Goal: Transaction & Acquisition: Book appointment/travel/reservation

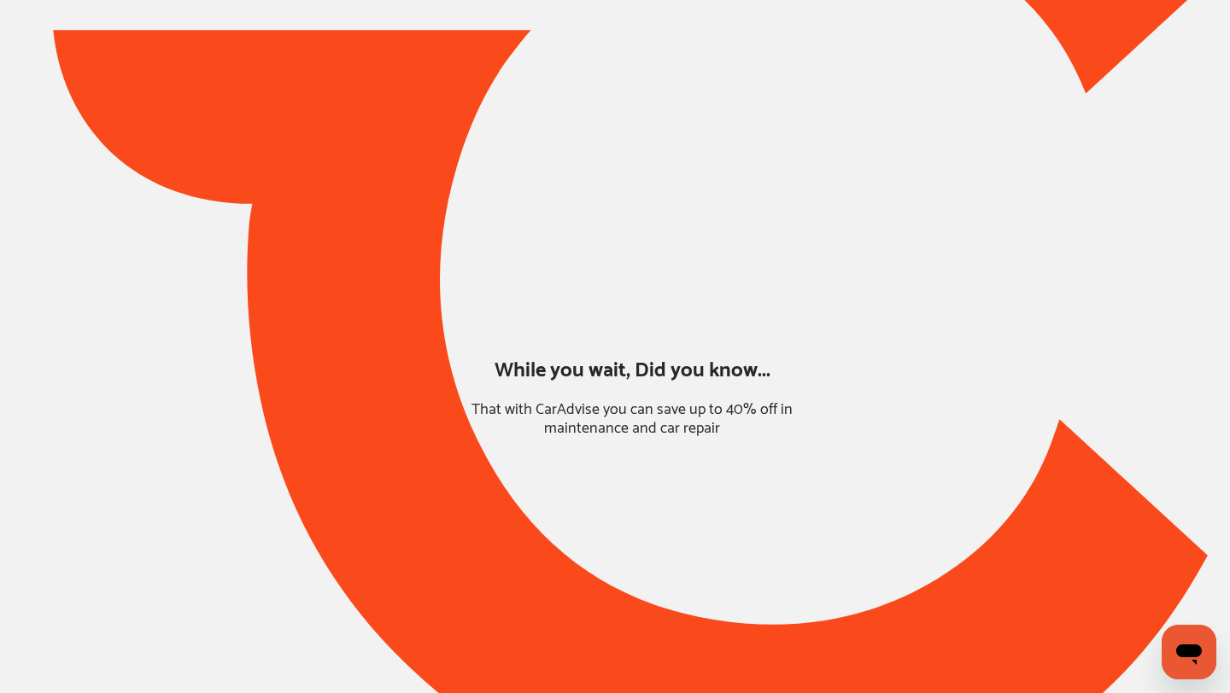
type input "*******"
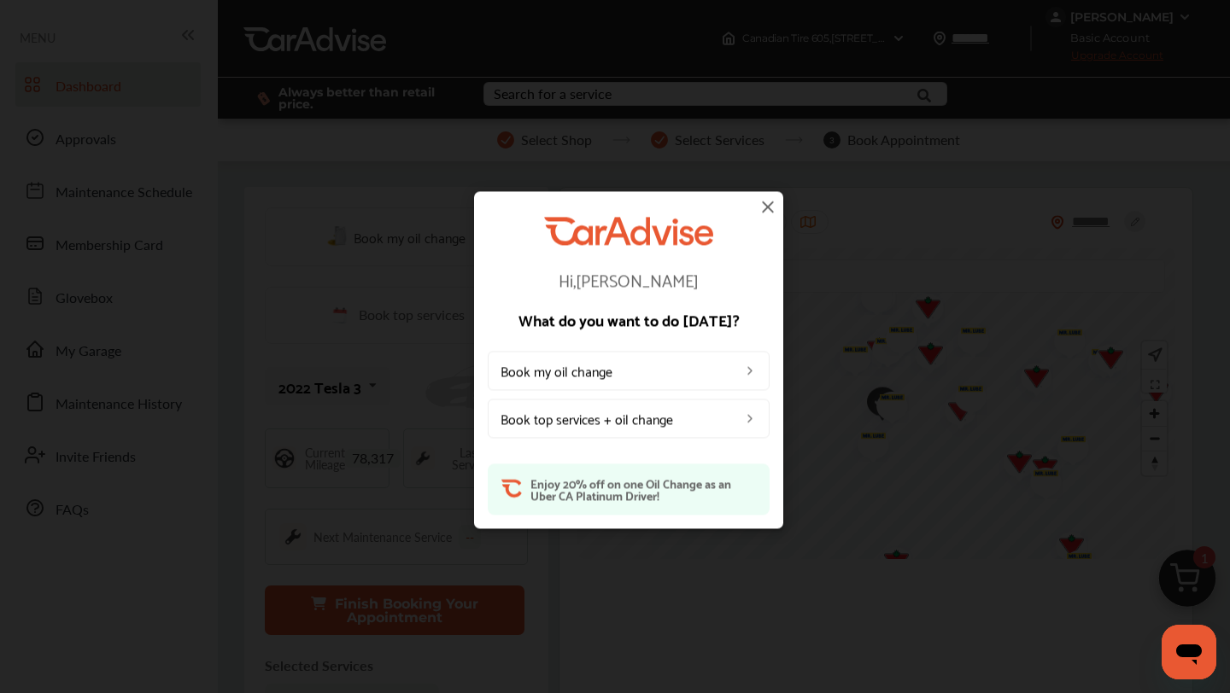
click at [766, 206] on img at bounding box center [767, 206] width 20 height 20
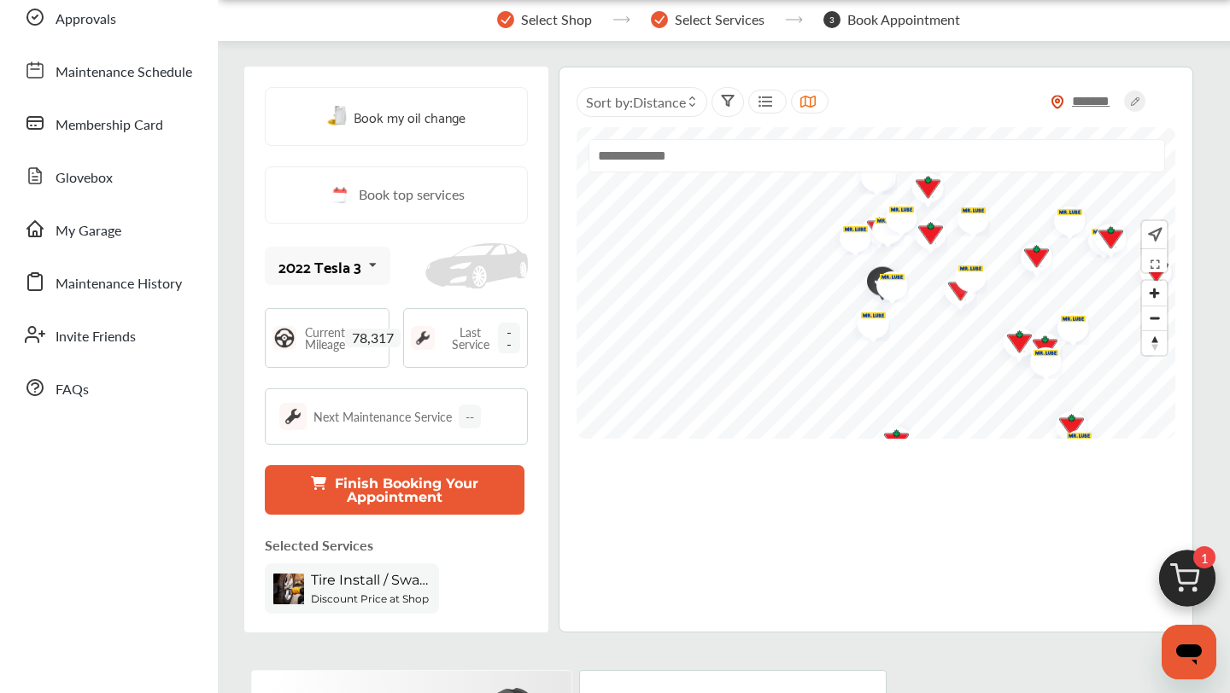
scroll to position [122, 0]
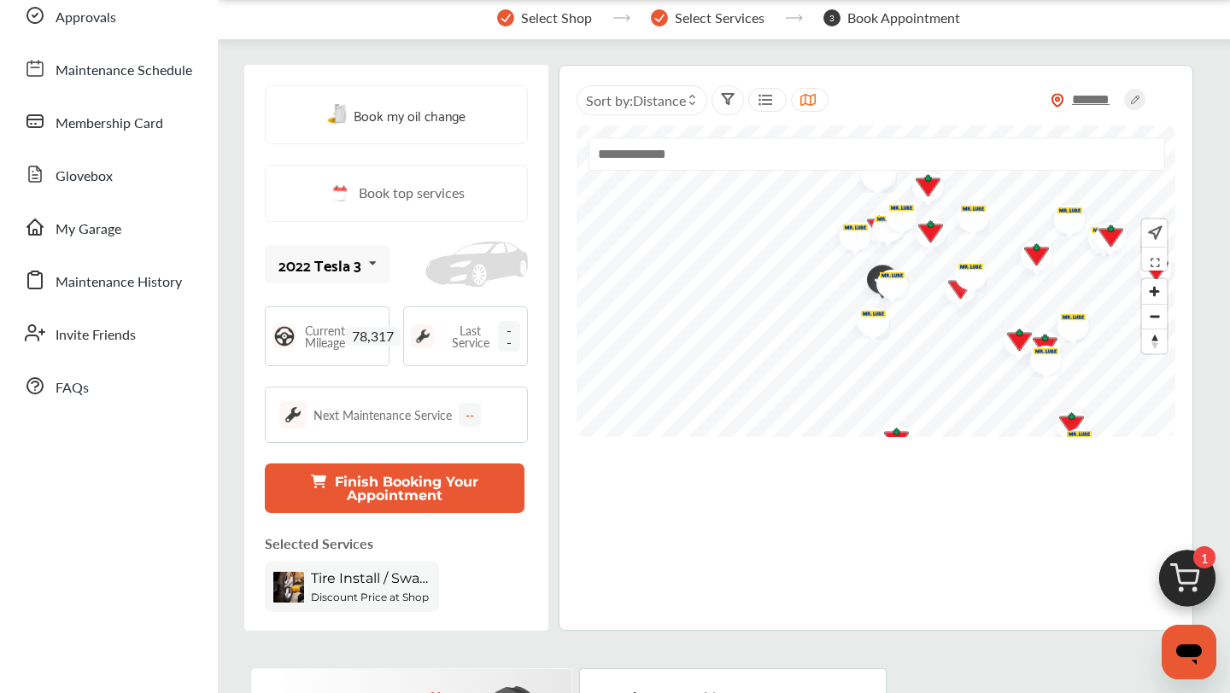
click at [402, 575] on span "Tire Install / Swap Tires" at bounding box center [371, 578] width 120 height 16
click at [330, 583] on span "Tire Install / Swap Tires" at bounding box center [371, 578] width 120 height 16
click at [368, 484] on button "Finish Booking Your Appointment" at bounding box center [395, 489] width 260 height 50
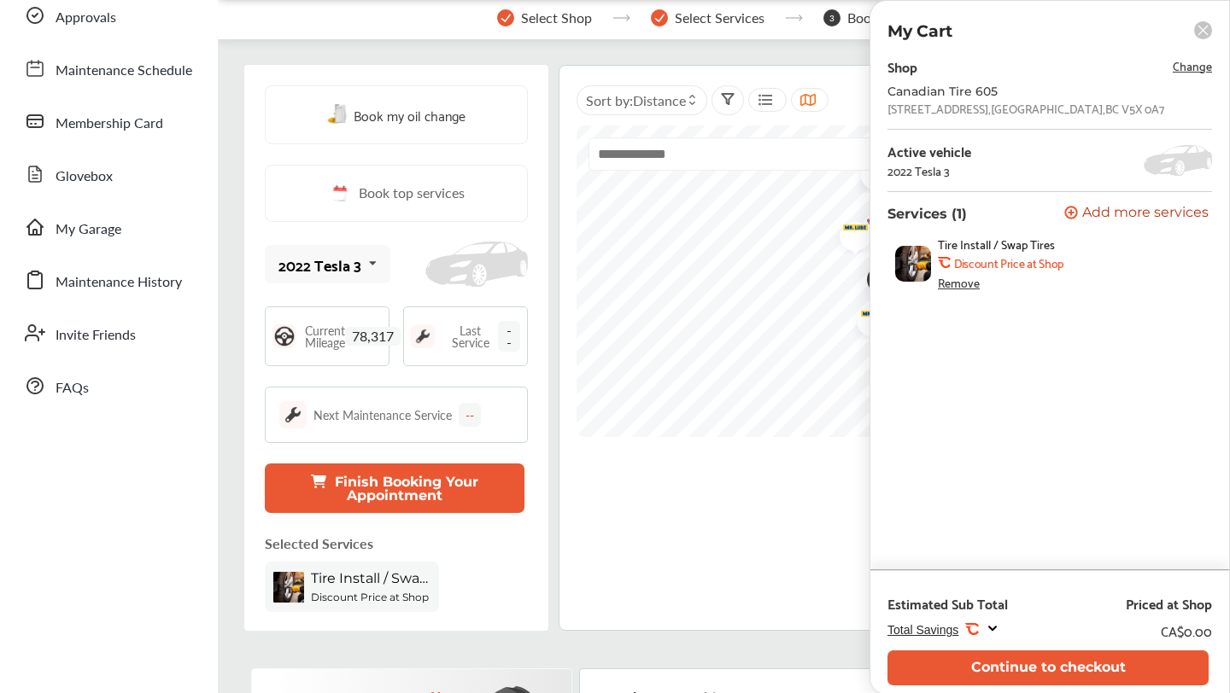
click at [977, 279] on div "Remove" at bounding box center [959, 283] width 42 height 14
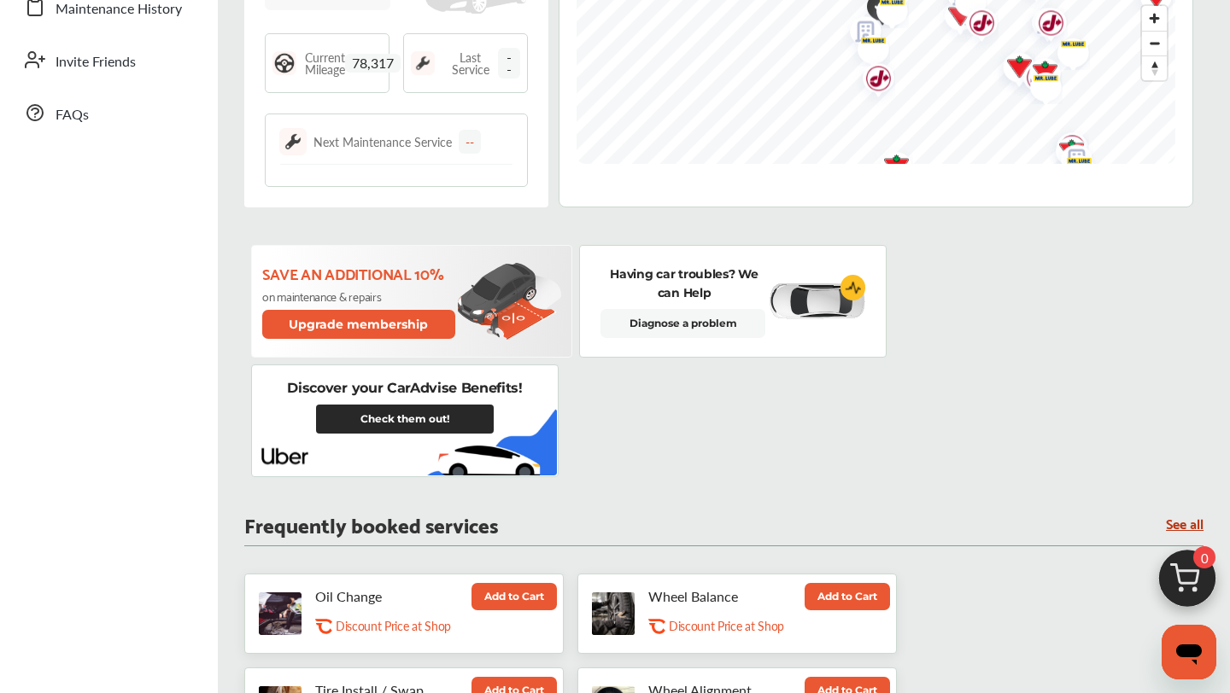
scroll to position [482, 0]
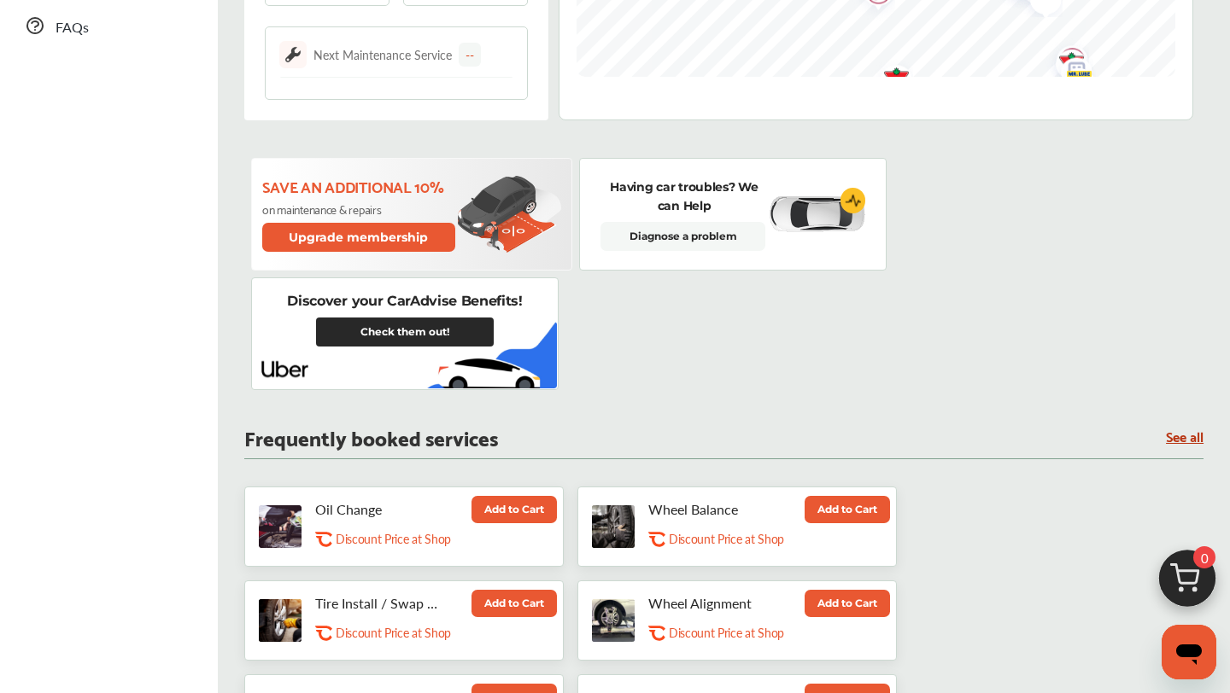
click at [441, 340] on link "Check them out!" at bounding box center [405, 332] width 178 height 29
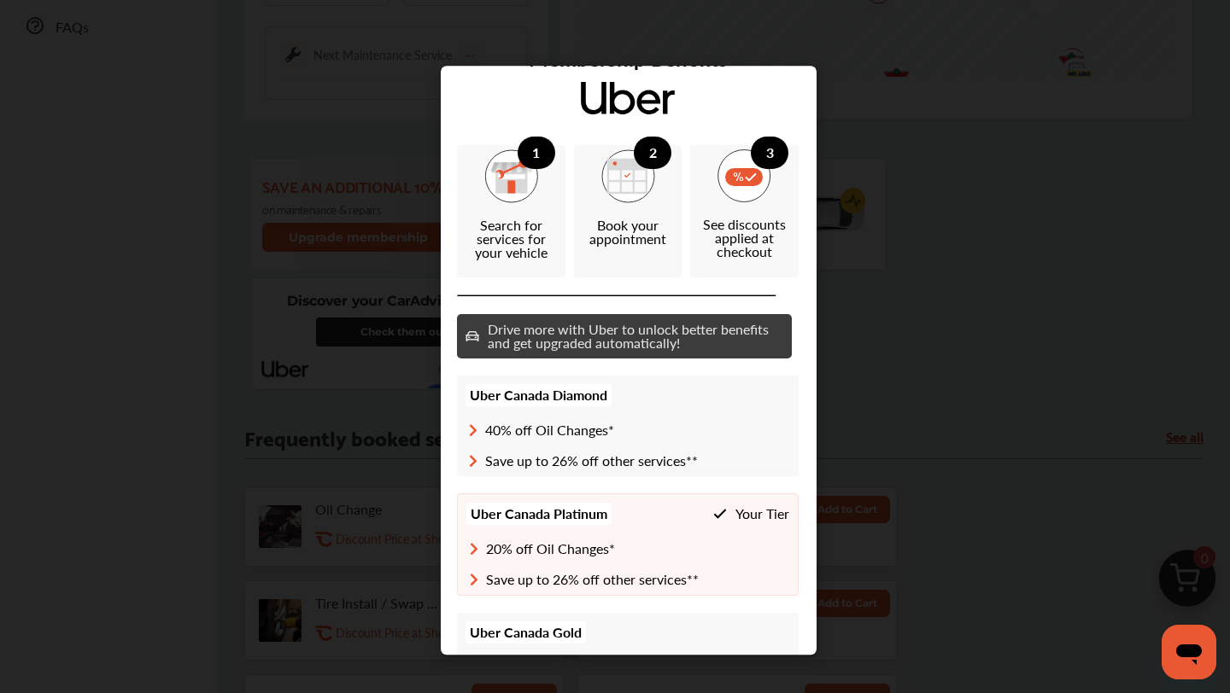
scroll to position [27, 1]
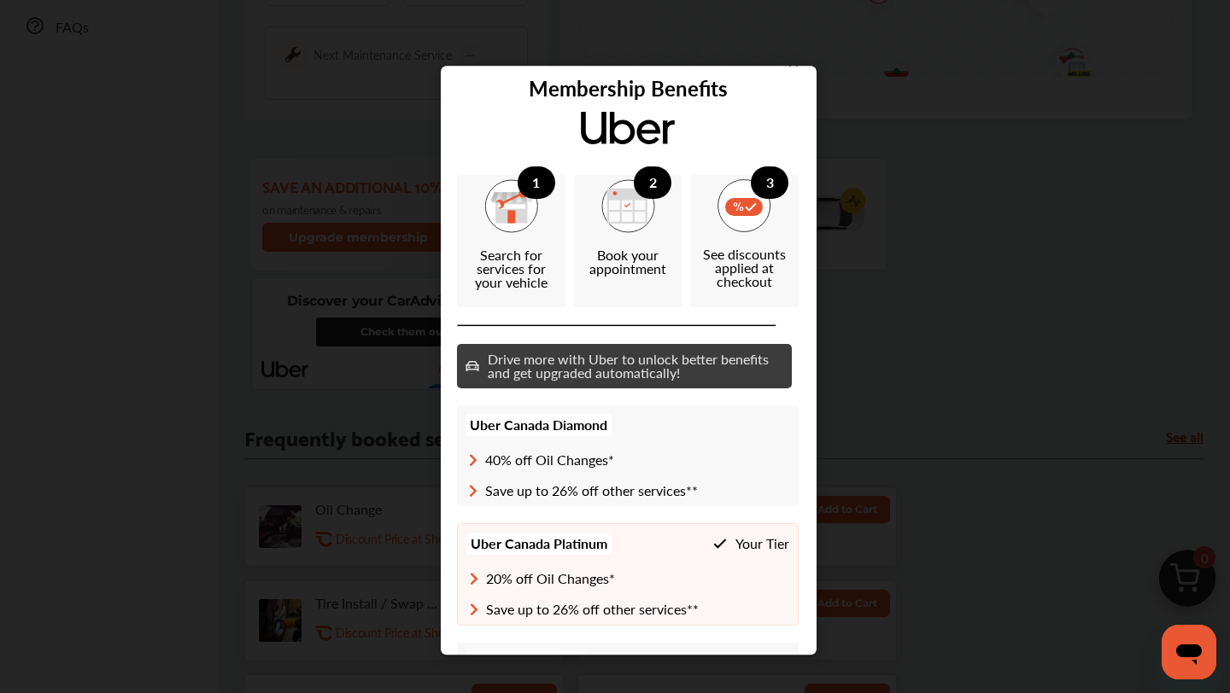
click at [309, 446] on div "Membership Benefits 1 Search for services for your vehicle 2 Book your appointm…" at bounding box center [628, 360] width 1257 height 721
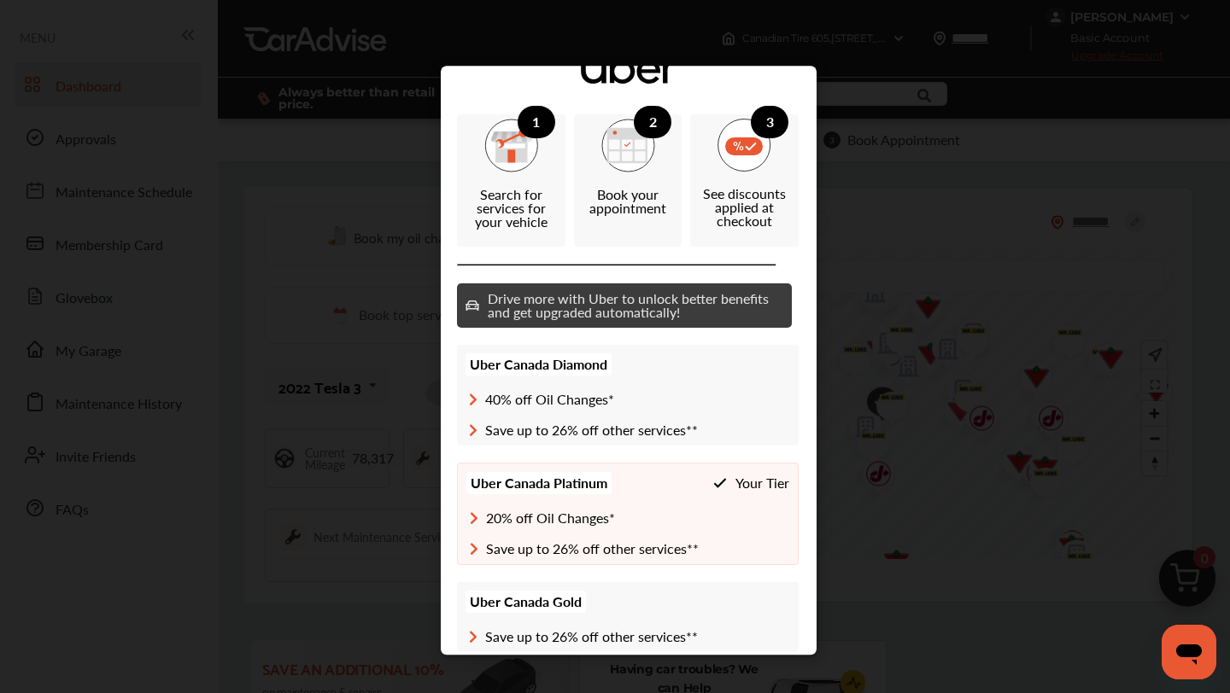
scroll to position [0, 1]
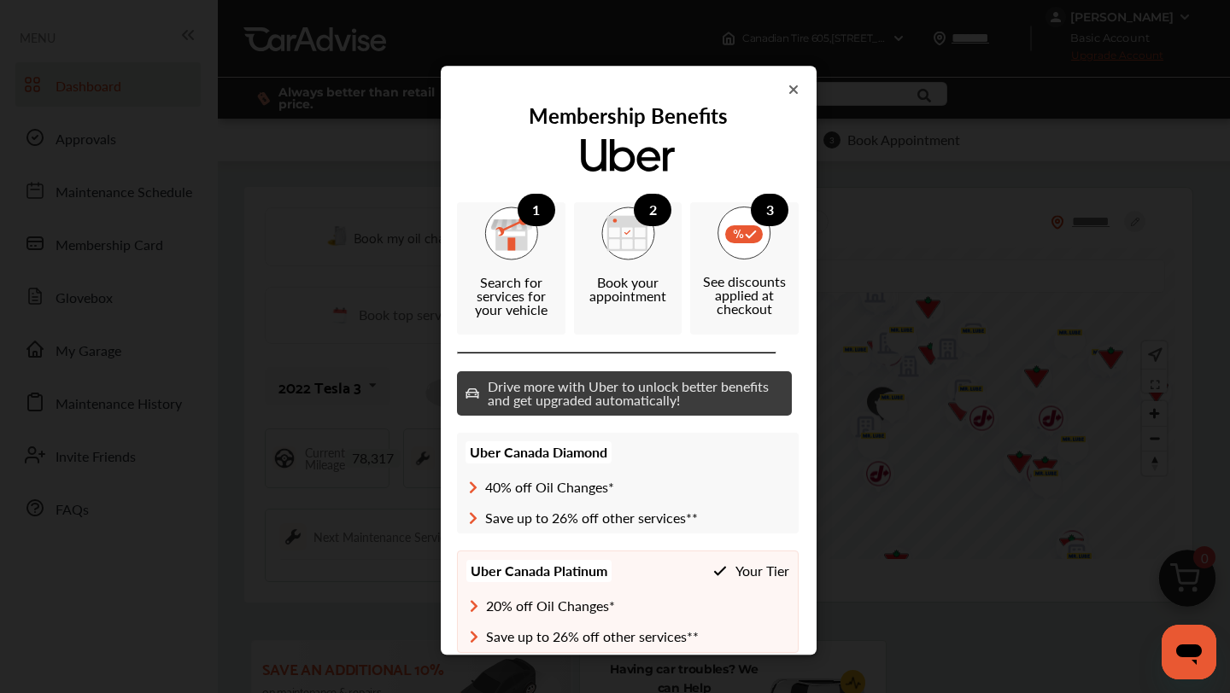
click at [788, 81] on div "Membership Benefits 1 Search for services for your vehicle 2 Book your appointm…" at bounding box center [629, 360] width 376 height 589
click at [791, 86] on icon at bounding box center [793, 90] width 10 height 14
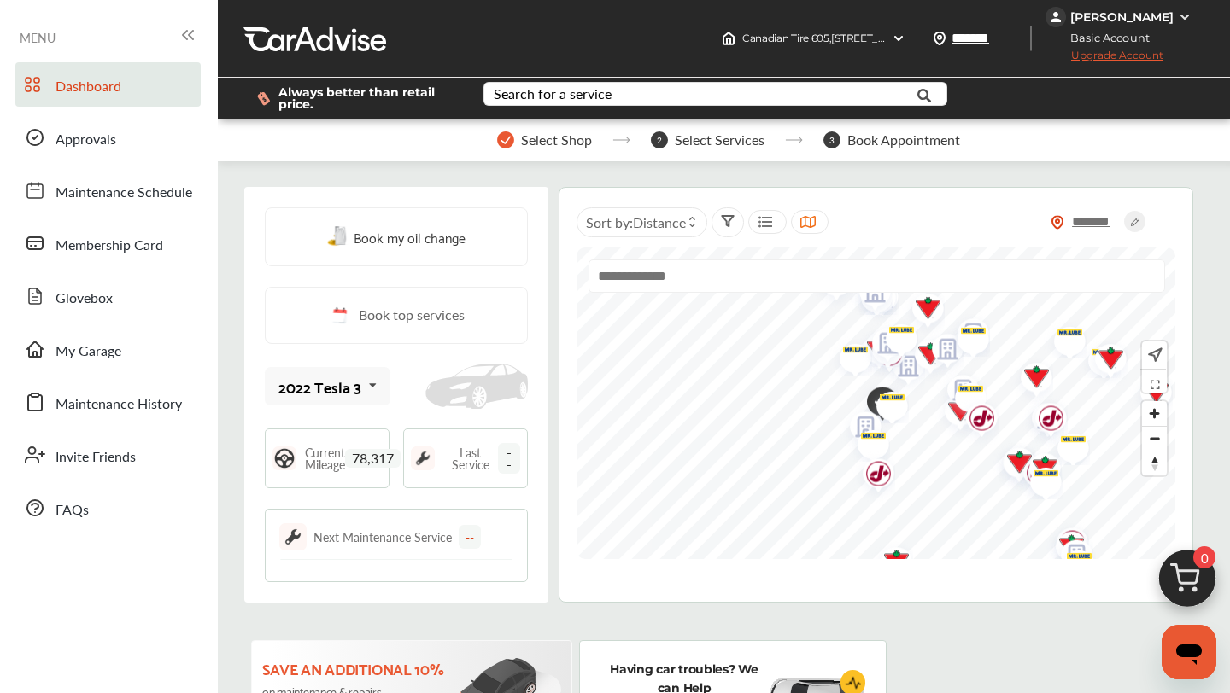
click at [465, 330] on link "Book top services" at bounding box center [396, 315] width 263 height 57
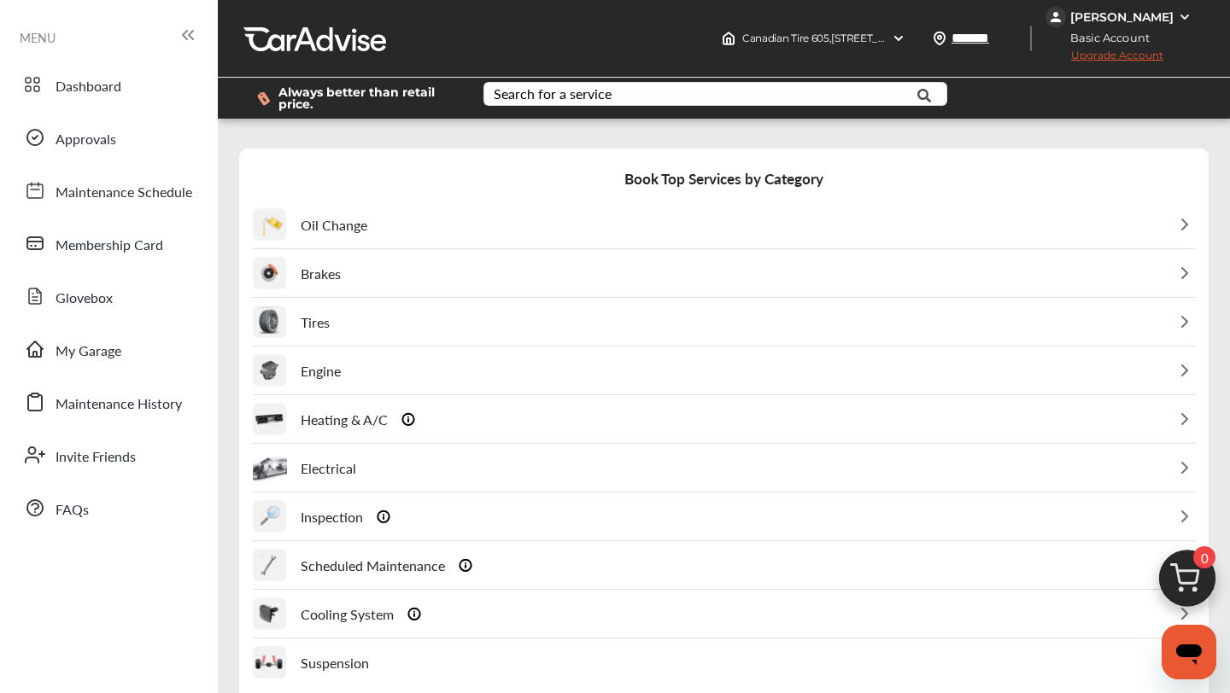
click at [519, 315] on div "Tires" at bounding box center [724, 322] width 942 height 47
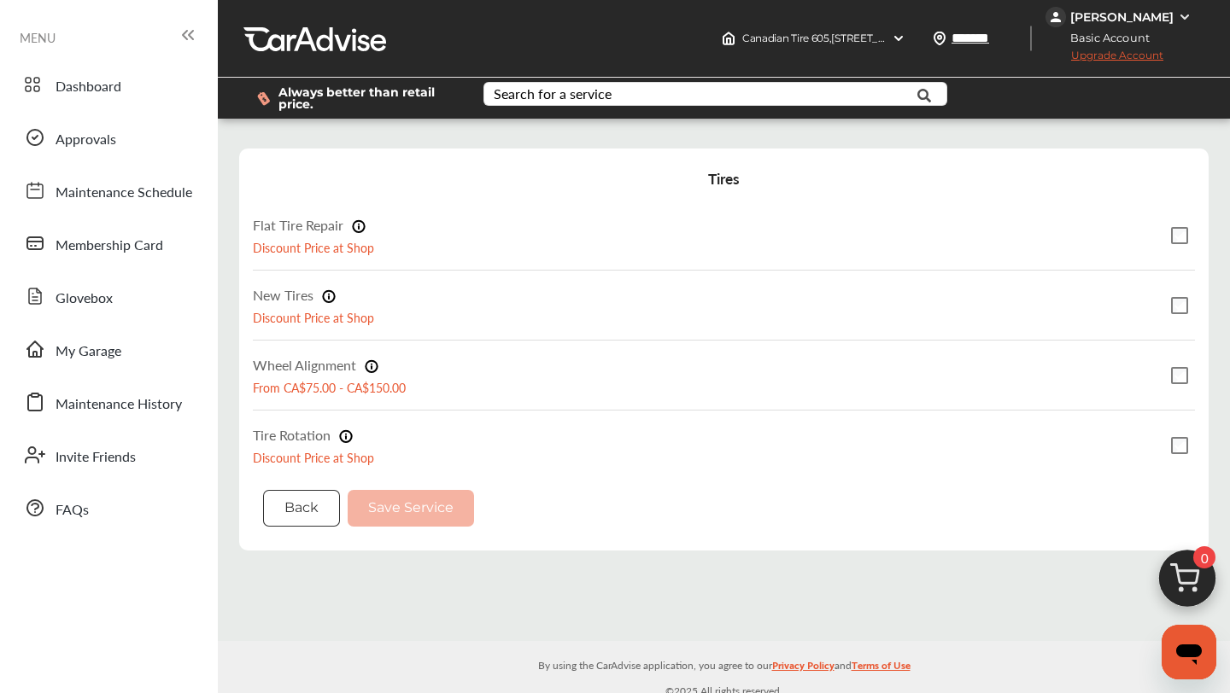
click at [308, 521] on button "Back" at bounding box center [301, 508] width 77 height 37
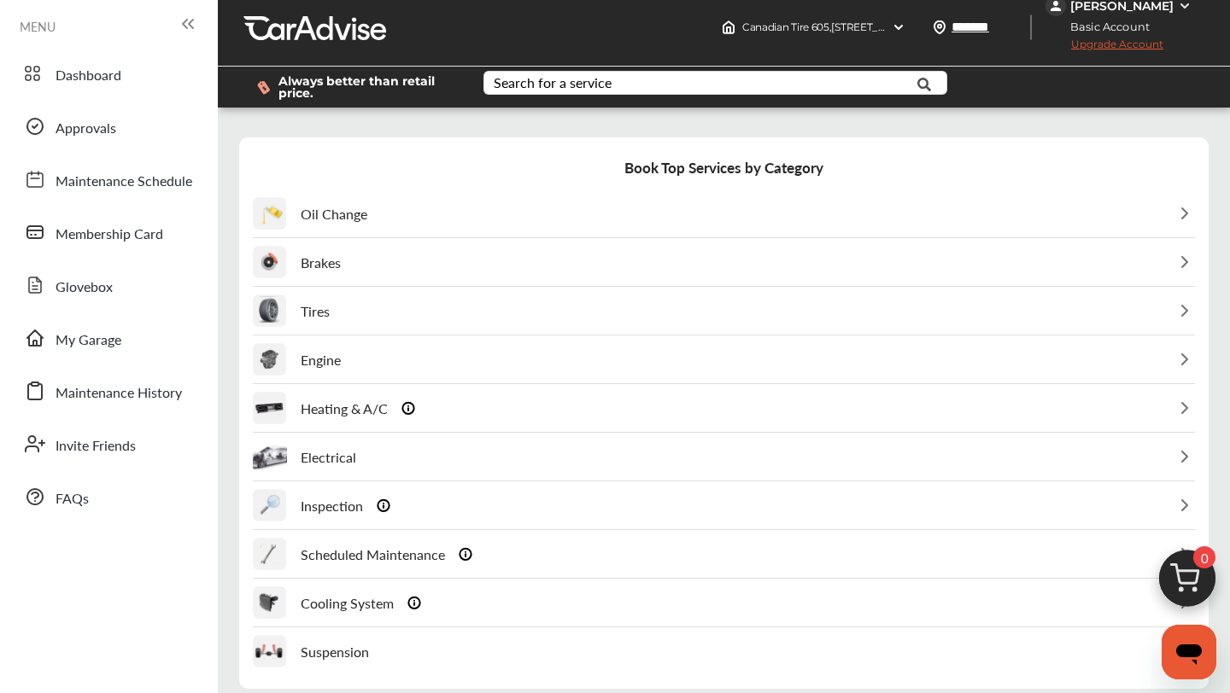
scroll to position [9, 0]
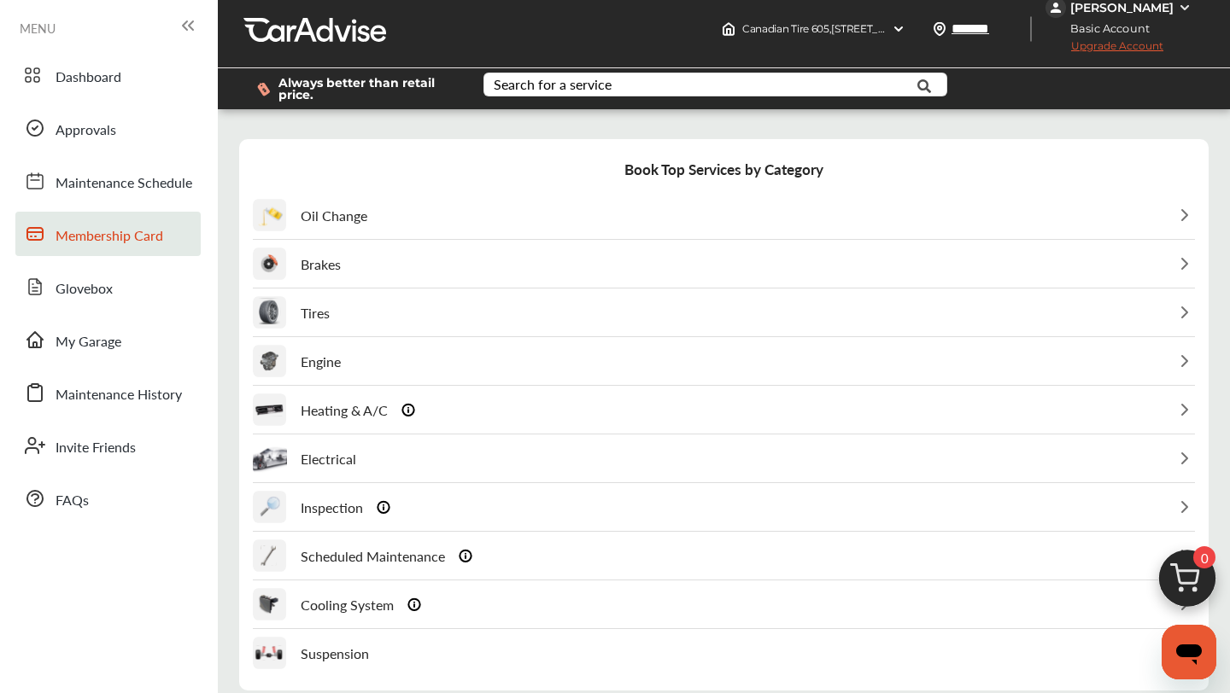
click at [166, 243] on link "Membership Card" at bounding box center [107, 234] width 185 height 44
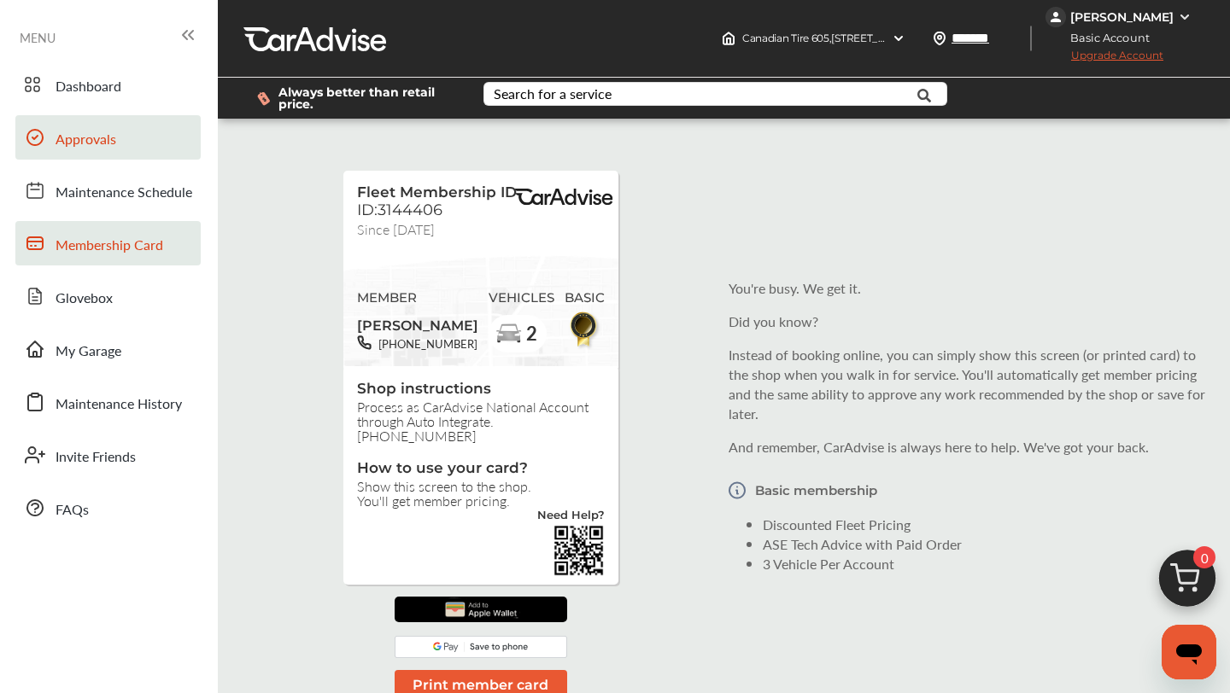
click at [176, 143] on link "Approvals" at bounding box center [107, 137] width 185 height 44
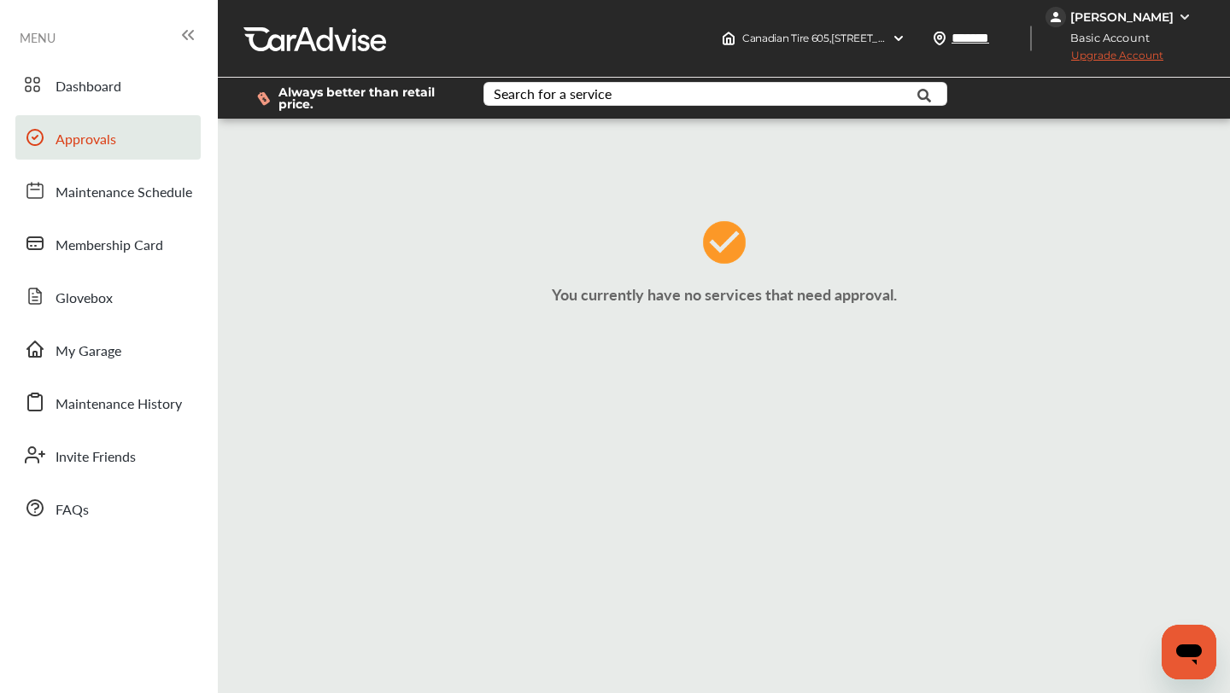
click at [160, 111] on div "Dashboard Approvals Maintenance Schedule Membership Card Glovebox My Garage Mai…" at bounding box center [109, 296] width 201 height 468
click at [160, 99] on link "Dashboard" at bounding box center [107, 84] width 185 height 44
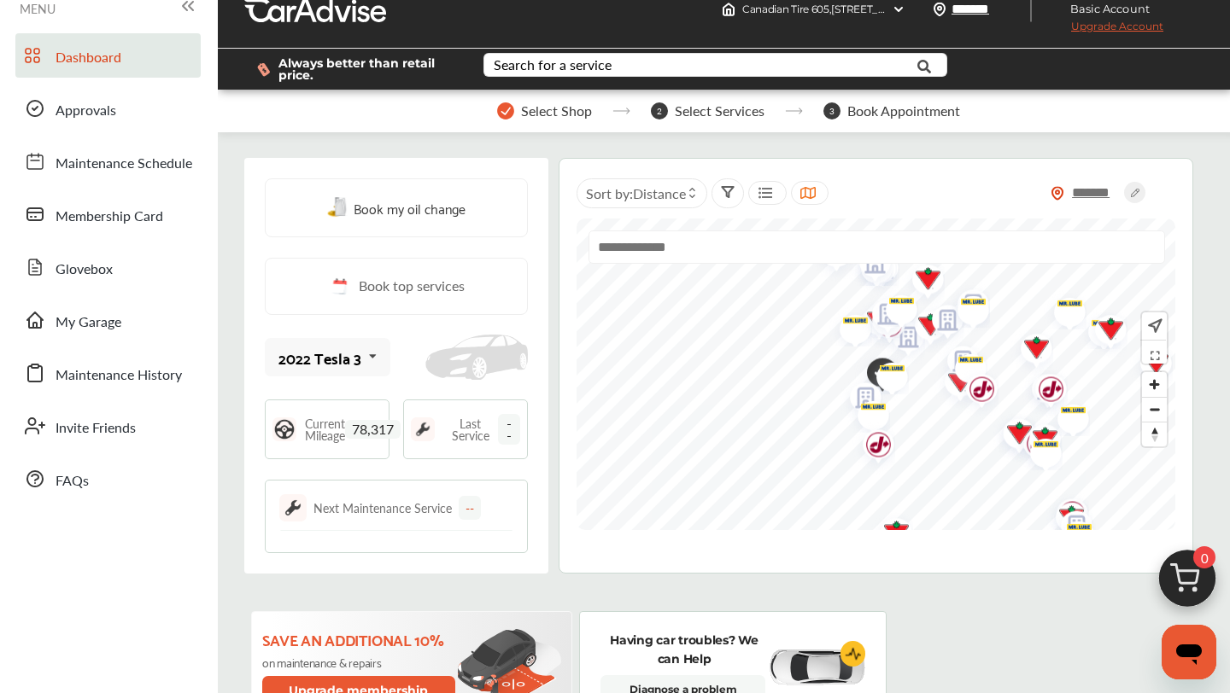
scroll to position [48, 0]
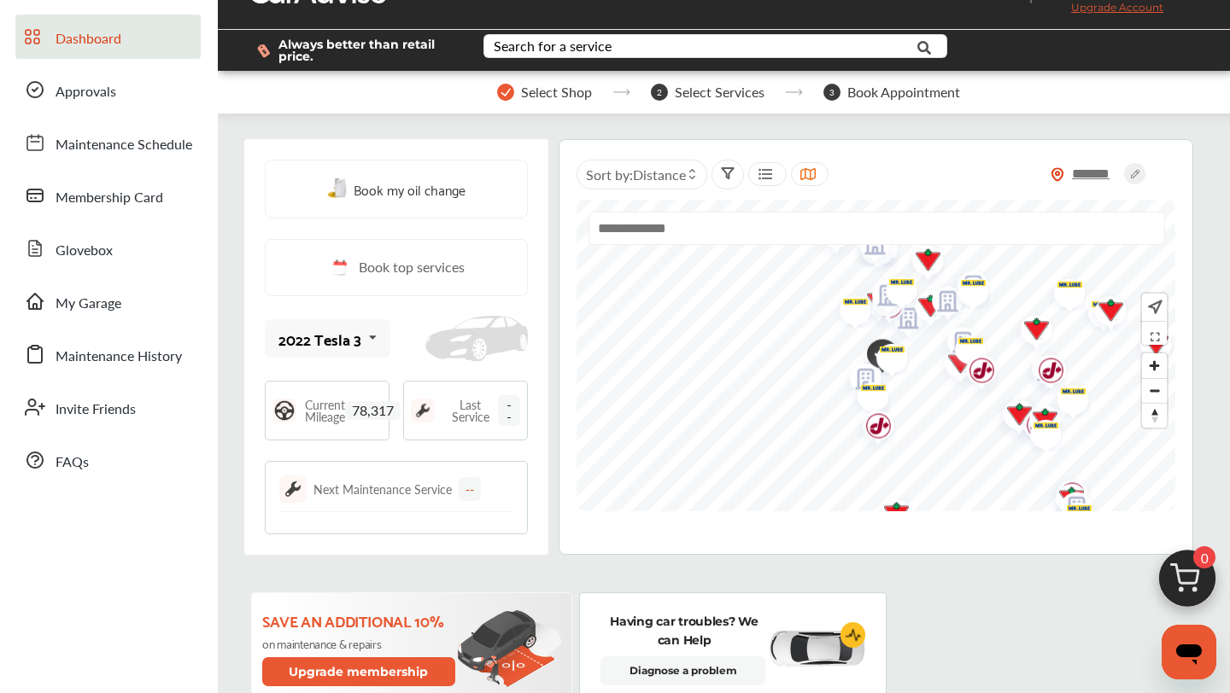
click at [446, 488] on div "Next Maintenance Service" at bounding box center [382, 489] width 138 height 17
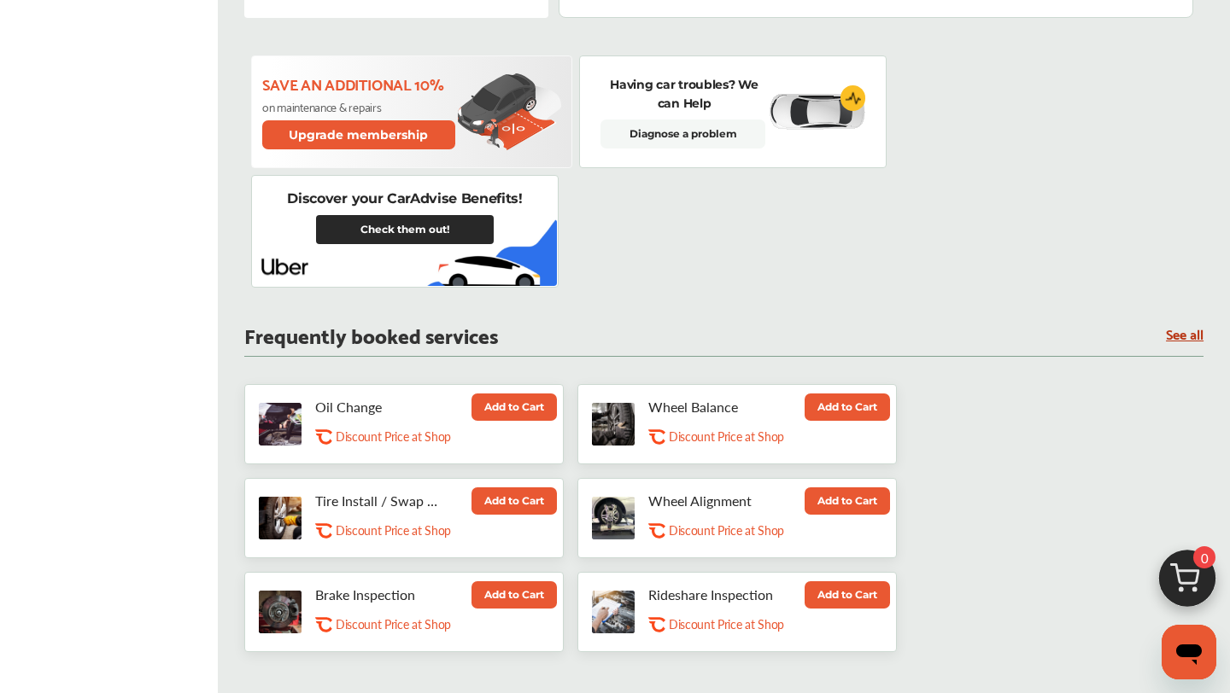
scroll to position [668, 0]
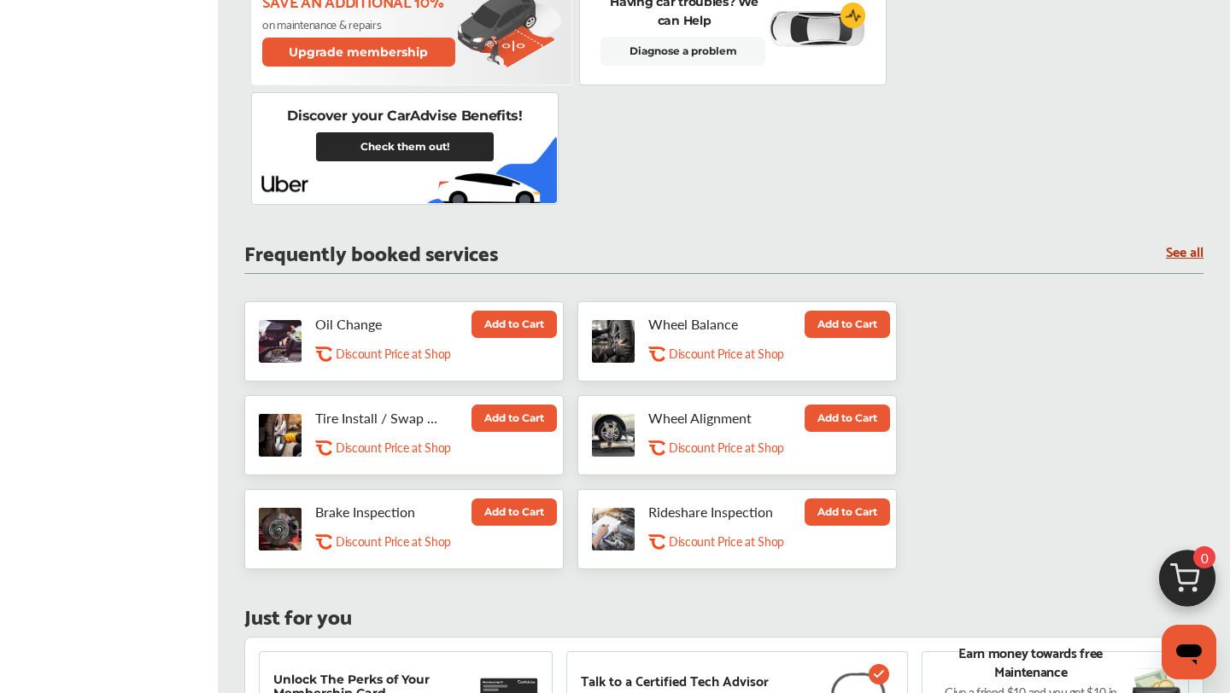
click at [534, 414] on button "Add to Cart" at bounding box center [513, 418] width 85 height 27
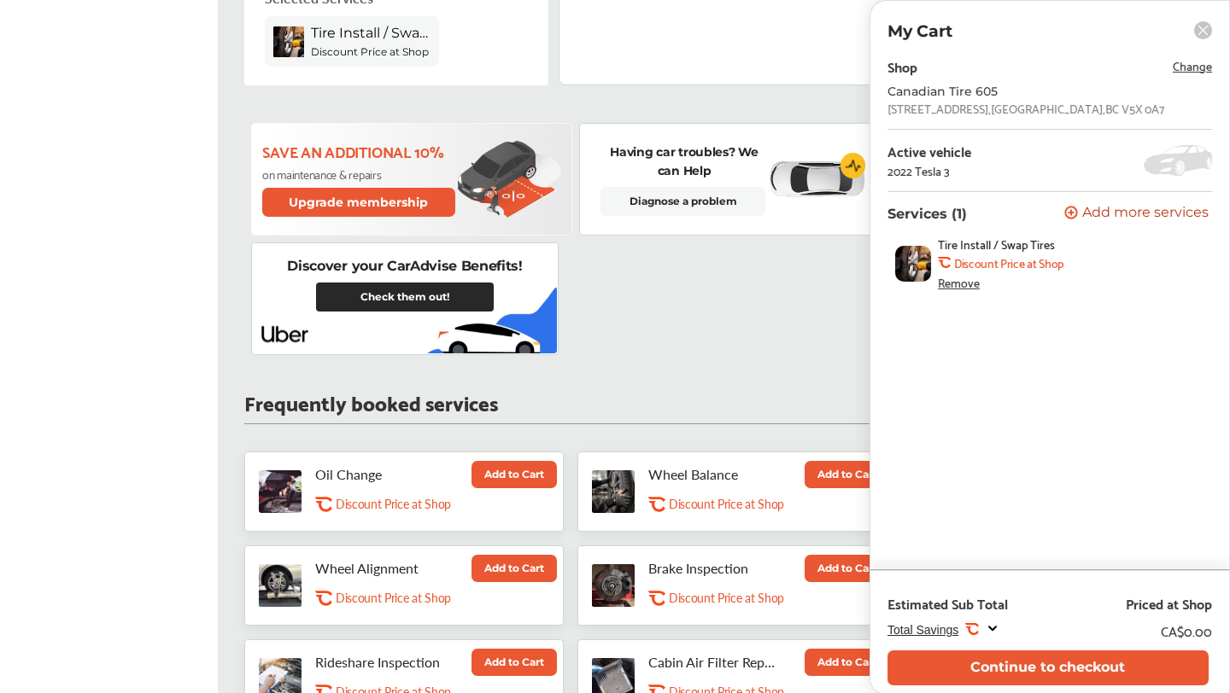
click at [1159, 220] on span "Add more services" at bounding box center [1145, 214] width 126 height 16
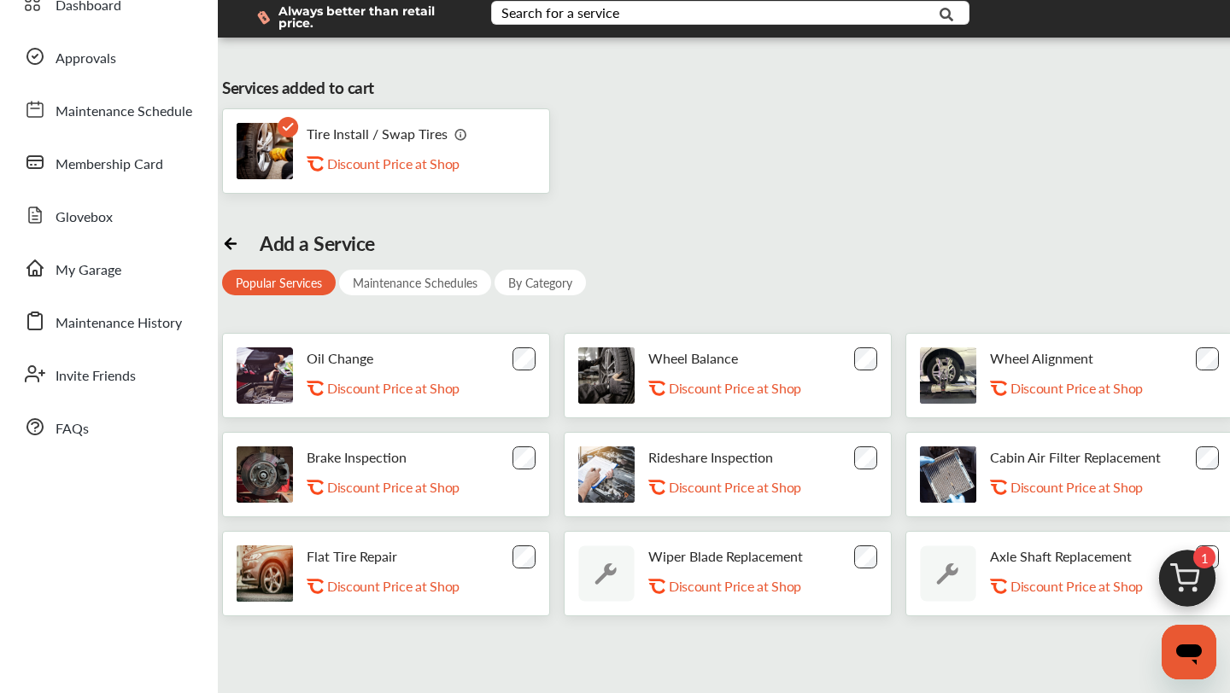
scroll to position [90, 0]
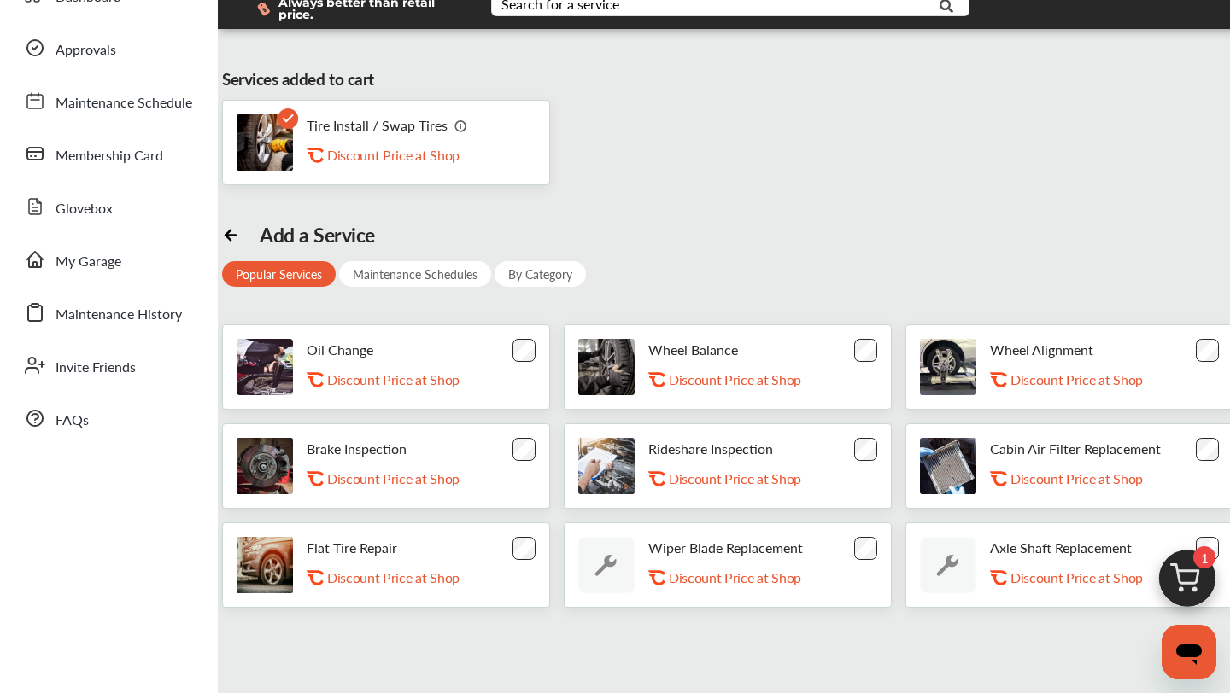
click at [857, 336] on div "Wheel Balance .st0{fill:#FA4A1C;} Discount Price at Shop" at bounding box center [728, 366] width 328 height 85
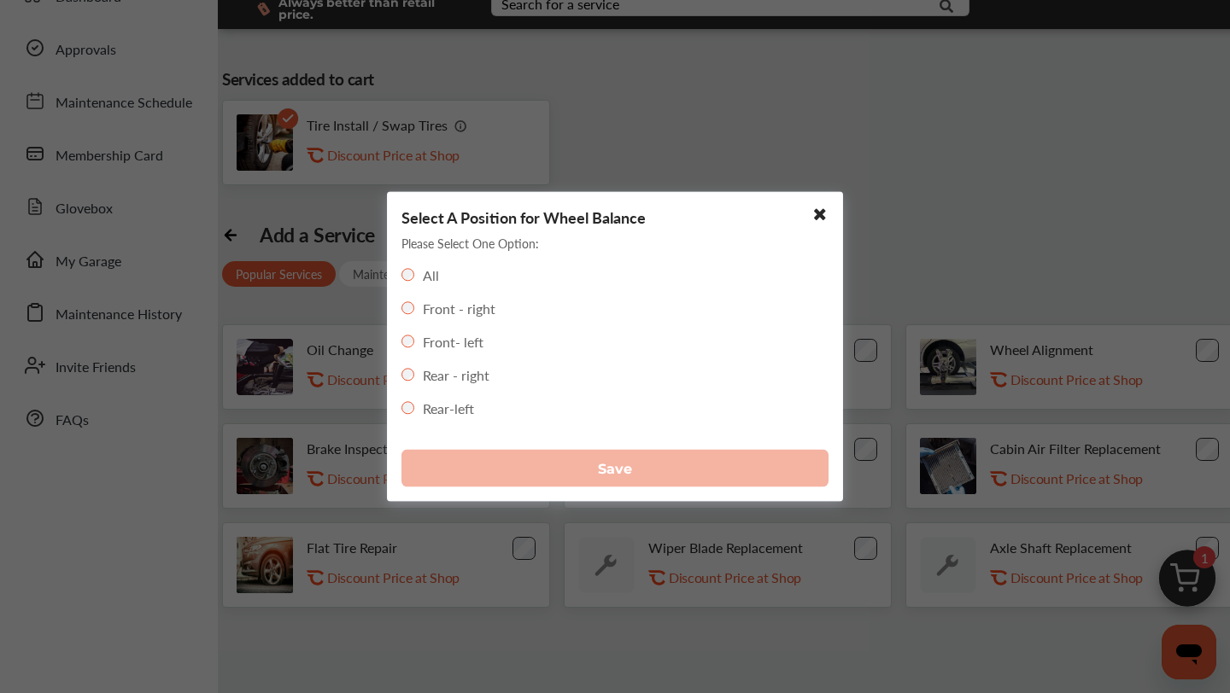
click at [412, 268] on div "All" at bounding box center [420, 276] width 38 height 20
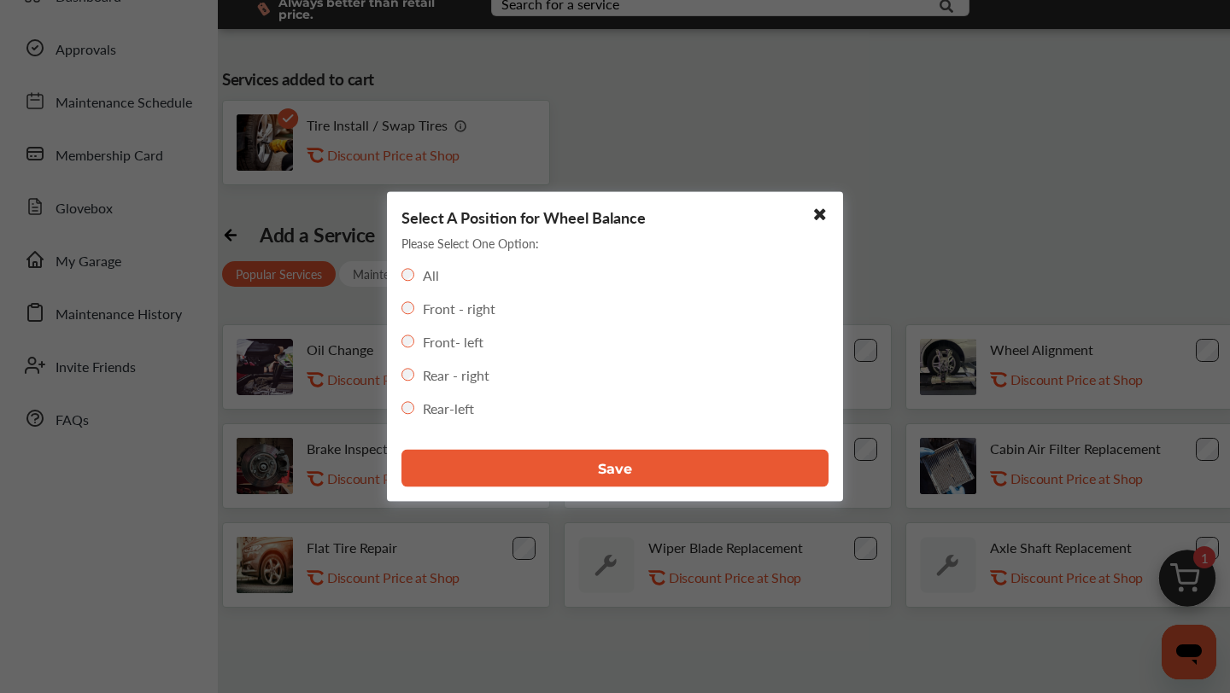
click at [572, 476] on button "Save" at bounding box center [614, 469] width 427 height 38
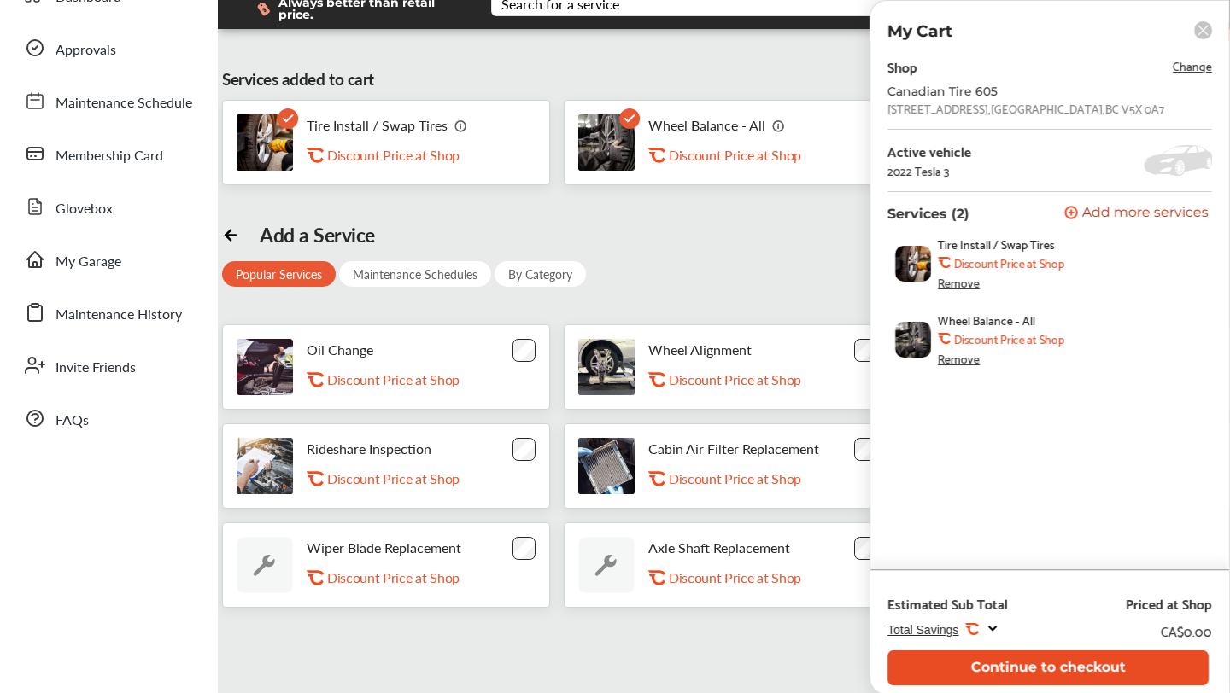
click at [1030, 670] on button "Continue to checkout" at bounding box center [1047, 668] width 321 height 35
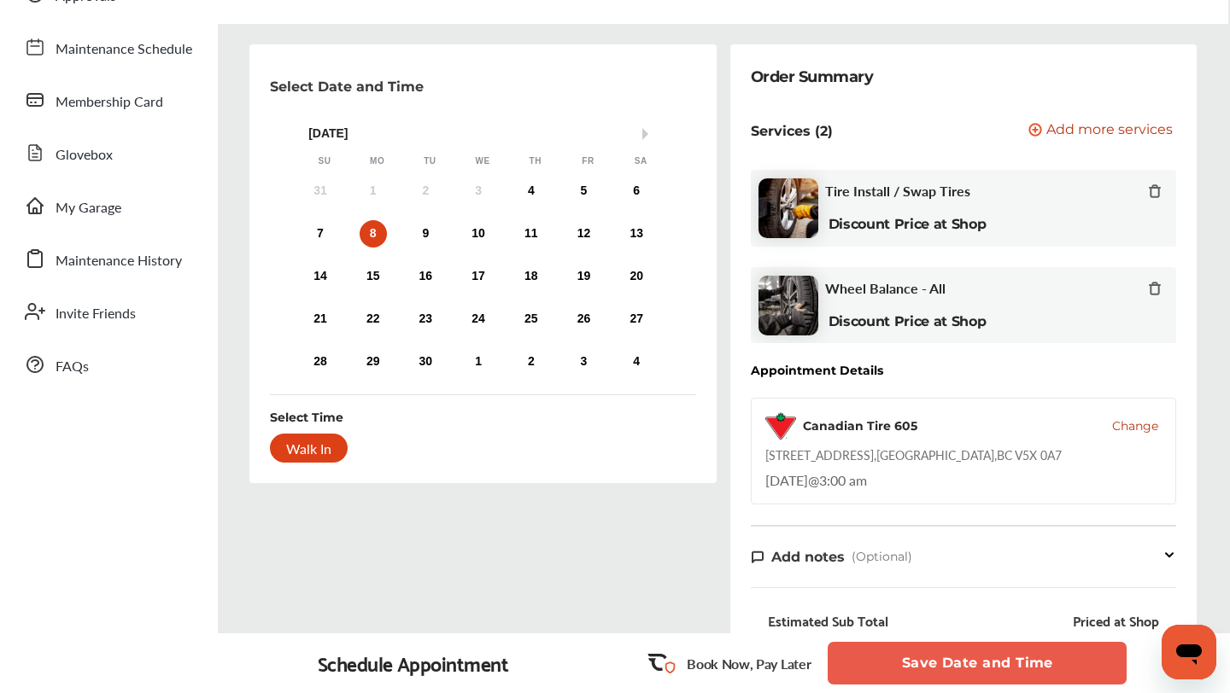
scroll to position [91, 0]
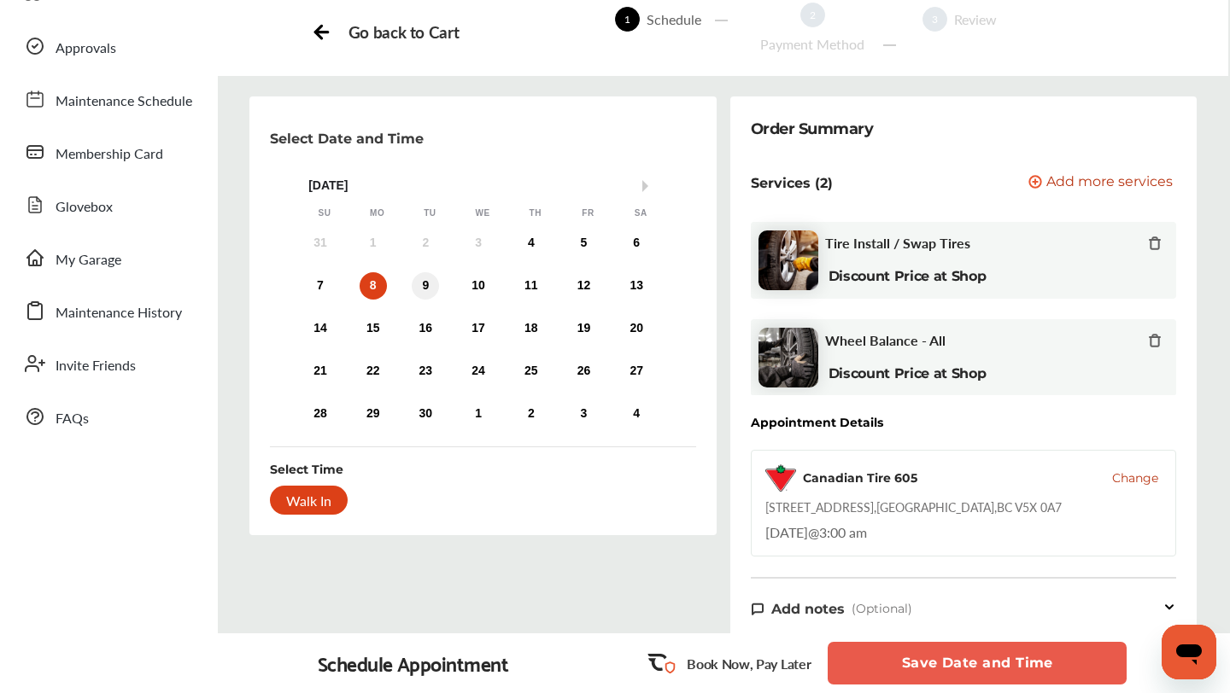
click at [429, 297] on div "9" at bounding box center [425, 285] width 27 height 27
click at [382, 285] on div "8" at bounding box center [372, 285] width 27 height 27
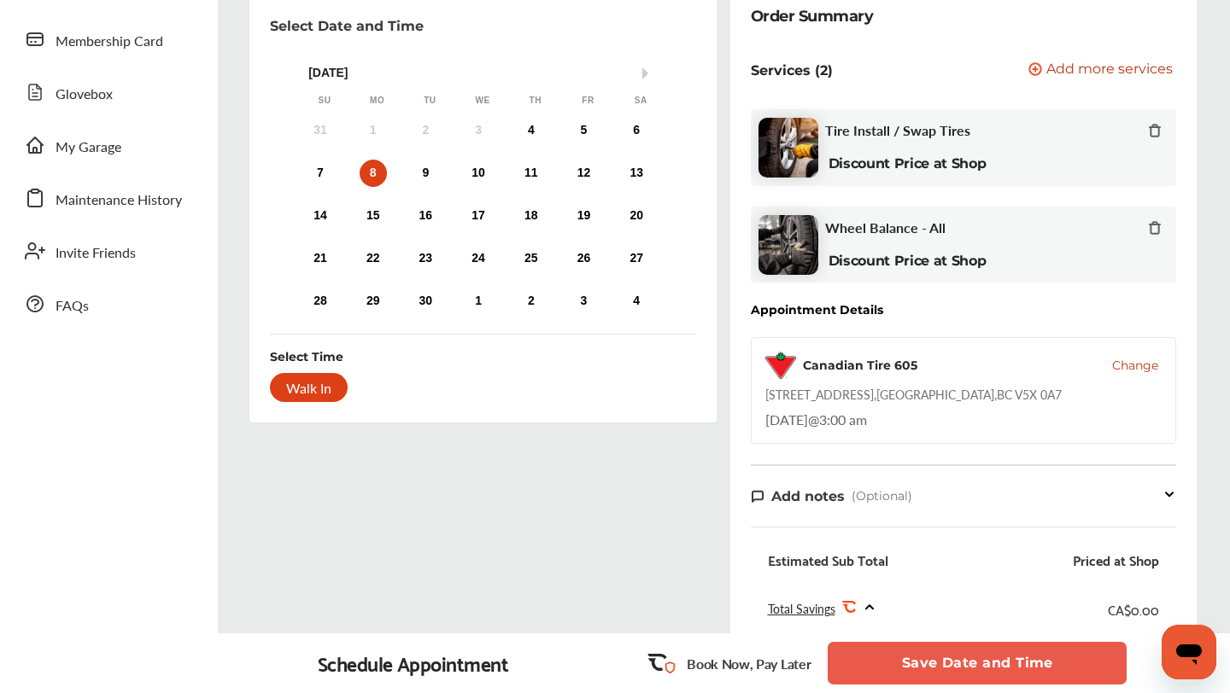
scroll to position [126, 0]
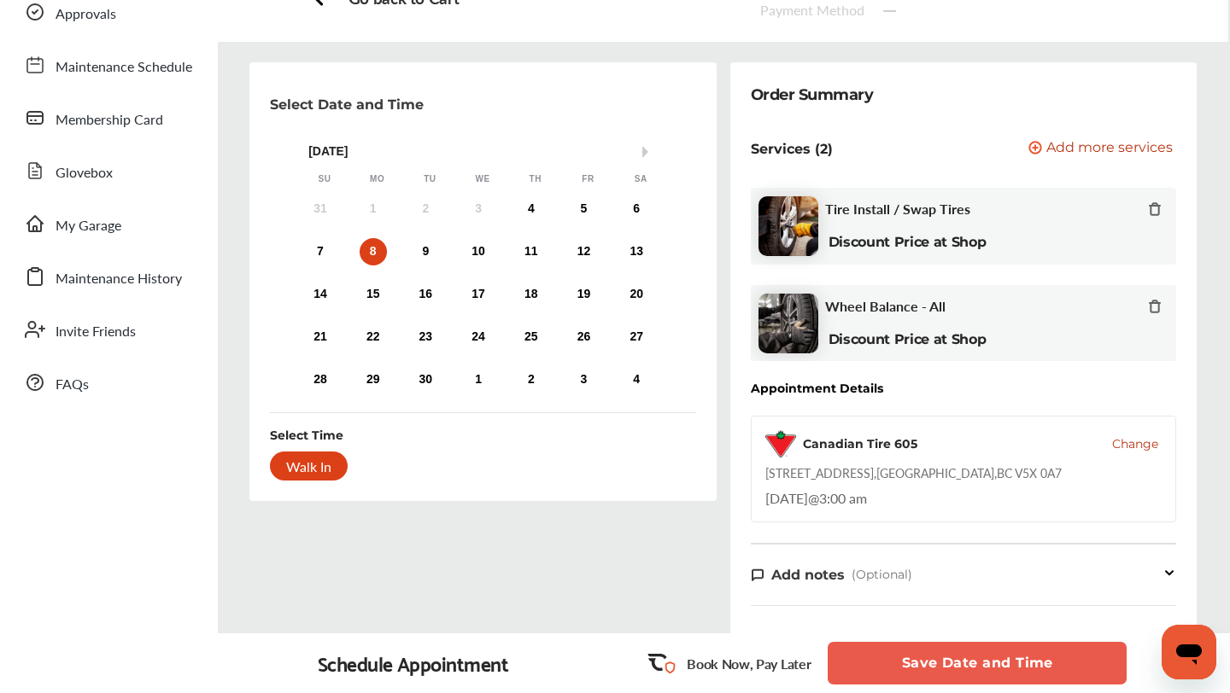
click at [316, 467] on div "Walk In" at bounding box center [309, 466] width 78 height 29
click at [437, 261] on div "7 8 9 10 11 12 13" at bounding box center [478, 252] width 369 height 34
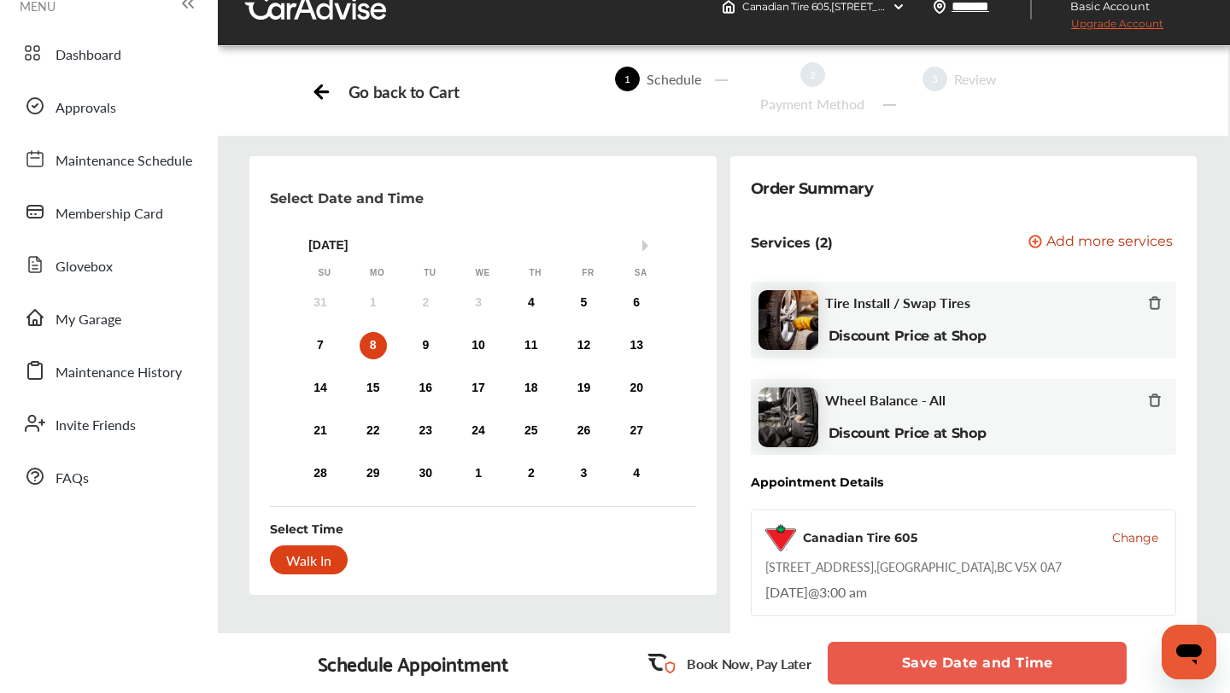
scroll to position [26, 0]
